Goal: Task Accomplishment & Management: Manage account settings

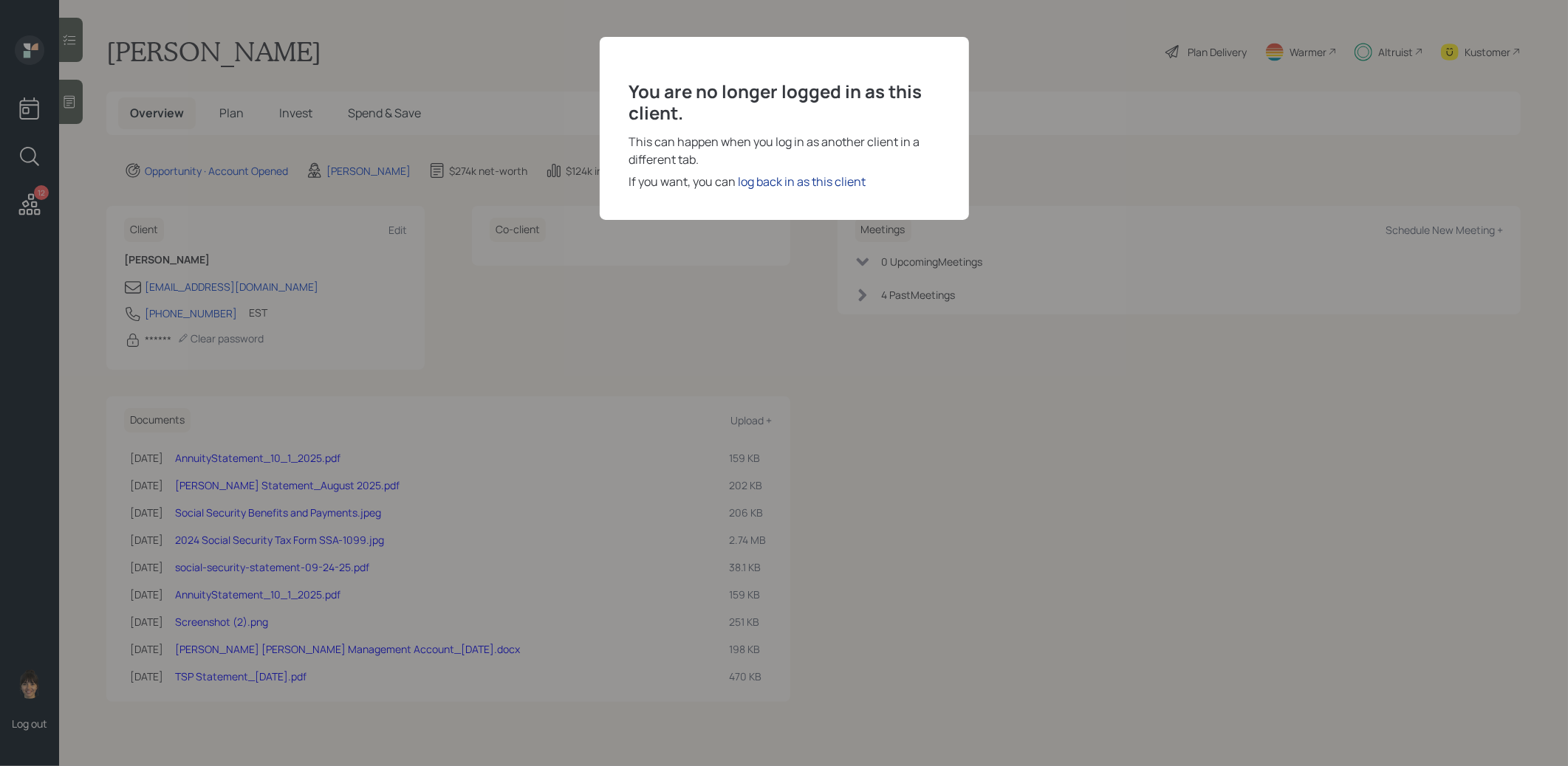
click at [786, 180] on div "log back in as this client" at bounding box center [802, 181] width 127 height 18
